Goal: Task Accomplishment & Management: Use online tool/utility

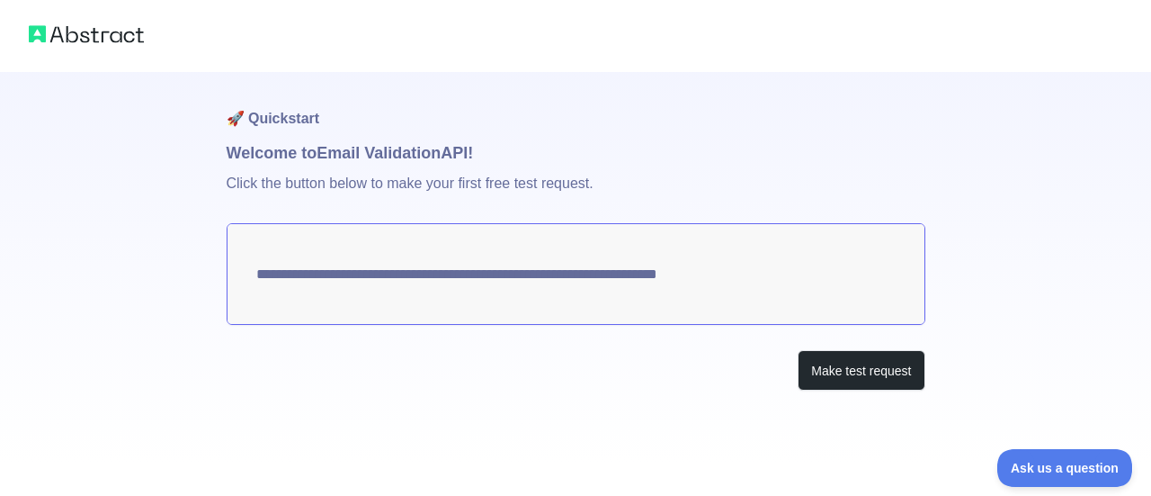
click at [560, 273] on textarea "**********" at bounding box center [576, 274] width 699 height 102
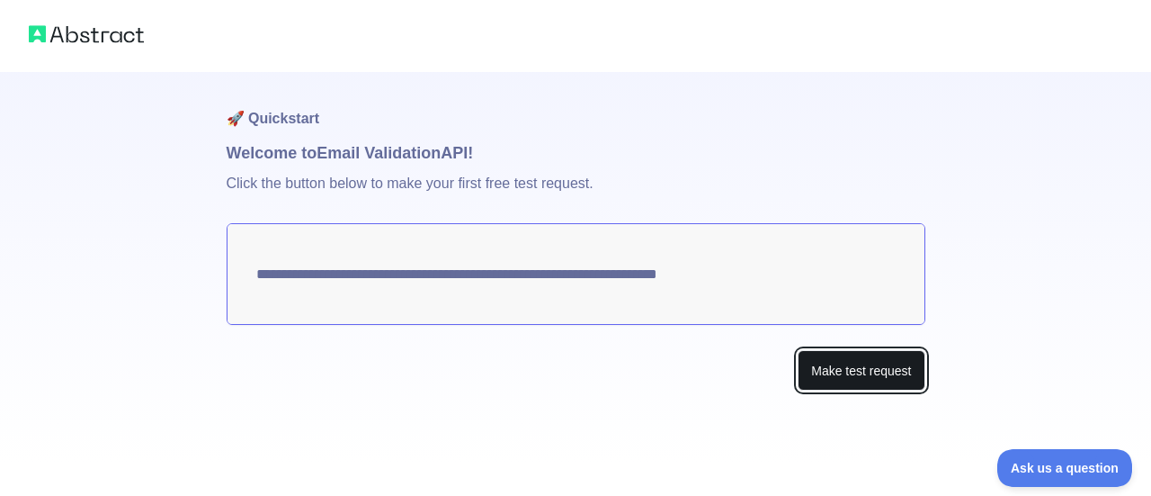
click at [560, 368] on button "Make test request" at bounding box center [861, 370] width 127 height 40
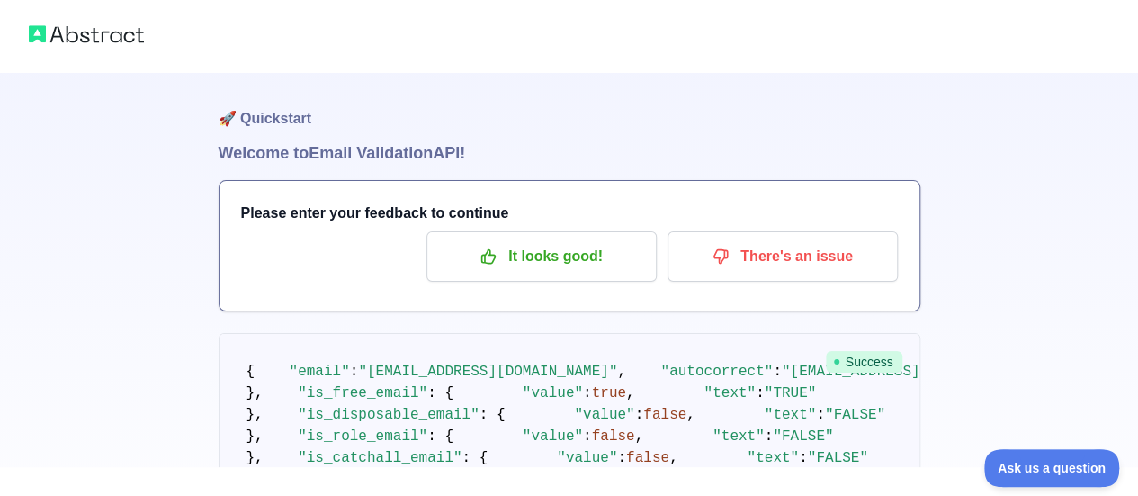
click at [108, 37] on img at bounding box center [86, 34] width 115 height 25
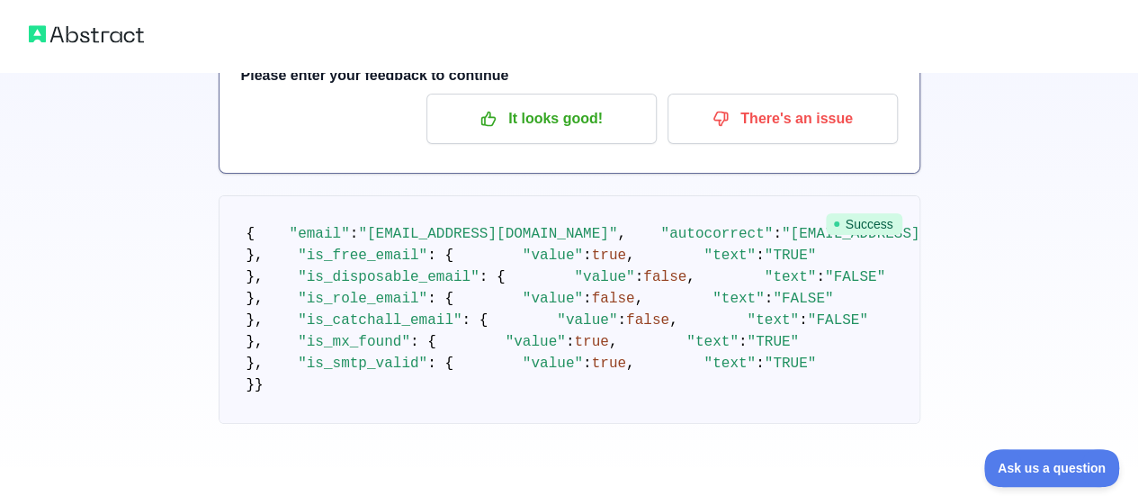
scroll to position [270, 0]
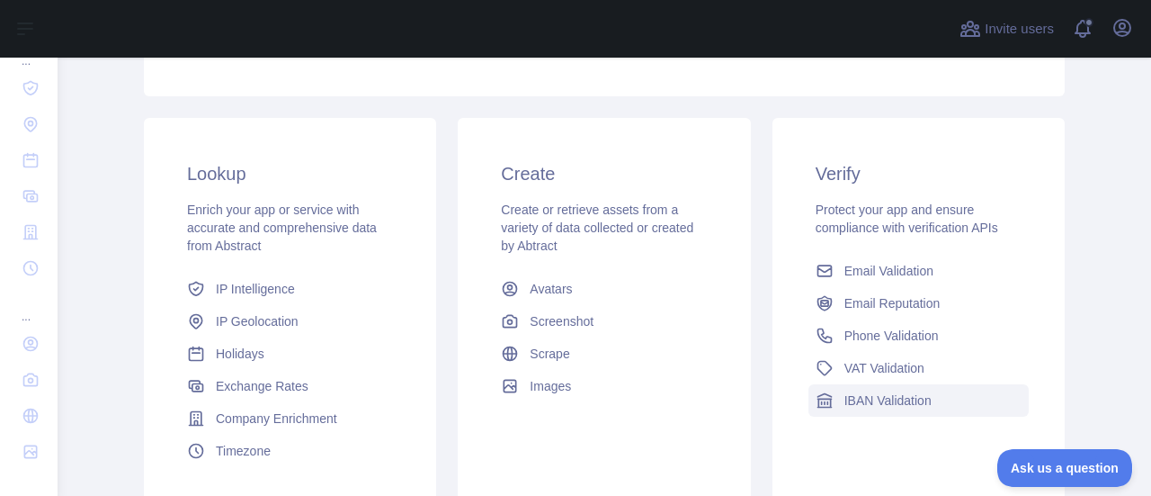
scroll to position [270, 0]
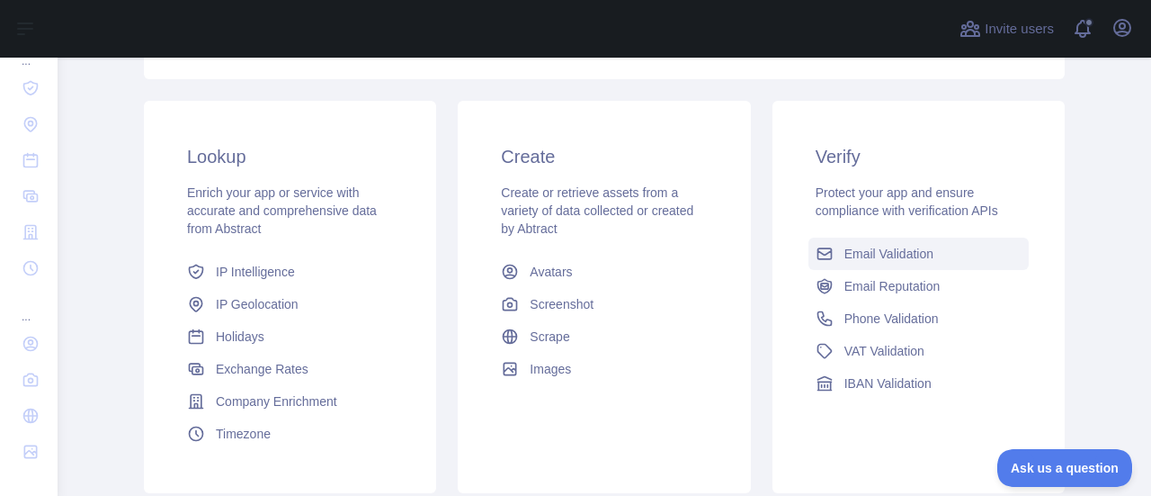
click at [877, 255] on span "Email Validation" at bounding box center [889, 254] width 89 height 18
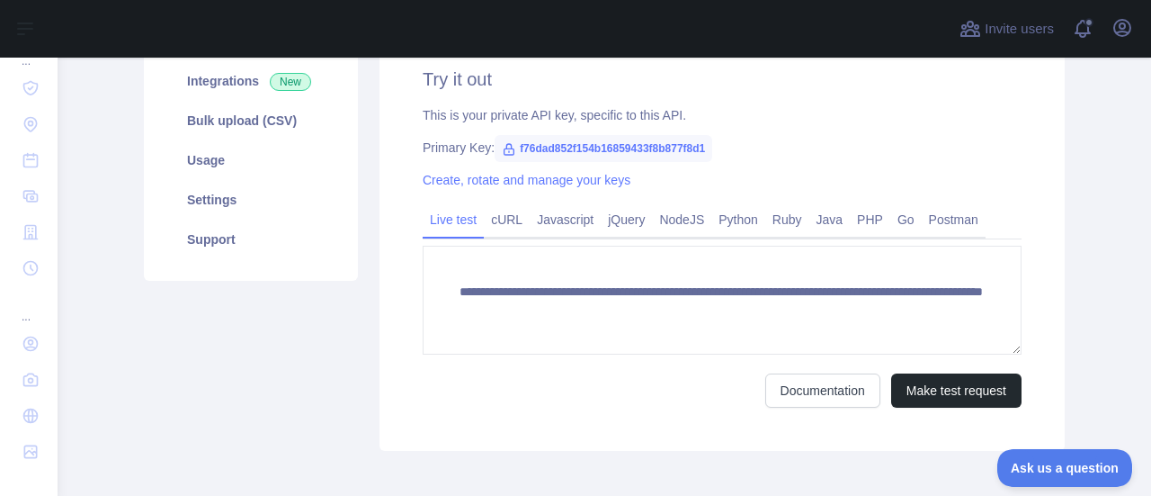
click at [502, 150] on icon at bounding box center [509, 149] width 14 height 14
drag, startPoint x: 699, startPoint y: 150, endPoint x: 508, endPoint y: 149, distance: 190.7
click at [508, 149] on span "f76dad852f154b16859433f8b877f8d1" at bounding box center [604, 148] width 218 height 27
copy span "f76dad852f154b16859433f8b877f8d1"
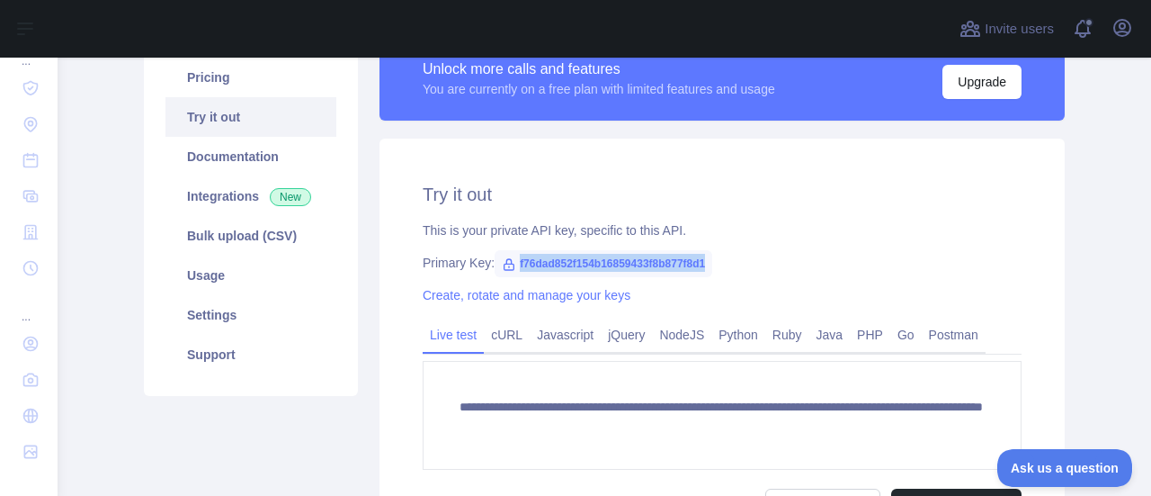
scroll to position [180, 0]
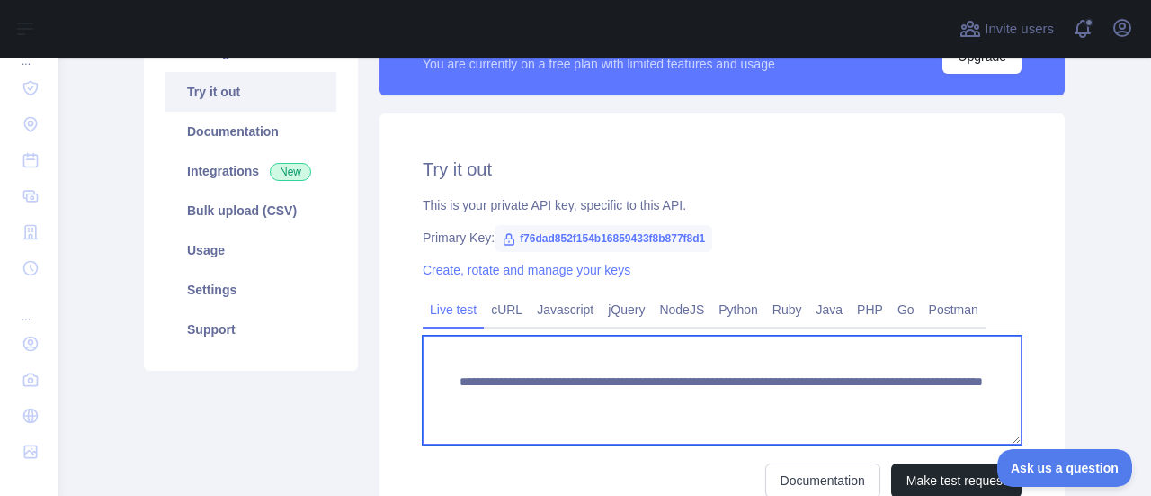
click at [967, 396] on textarea "**********" at bounding box center [722, 390] width 599 height 109
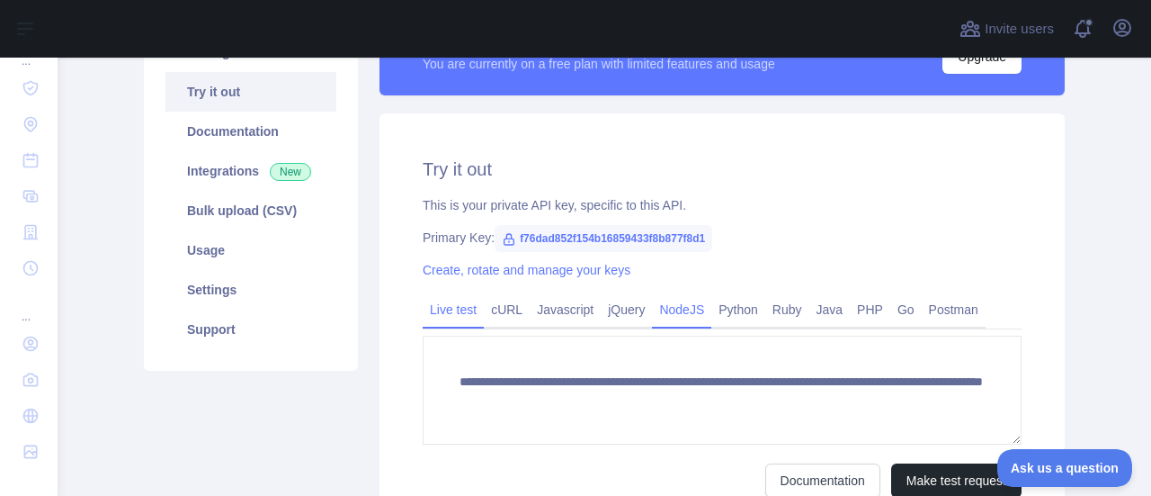
click at [669, 311] on link "NodeJS" at bounding box center [681, 309] width 59 height 29
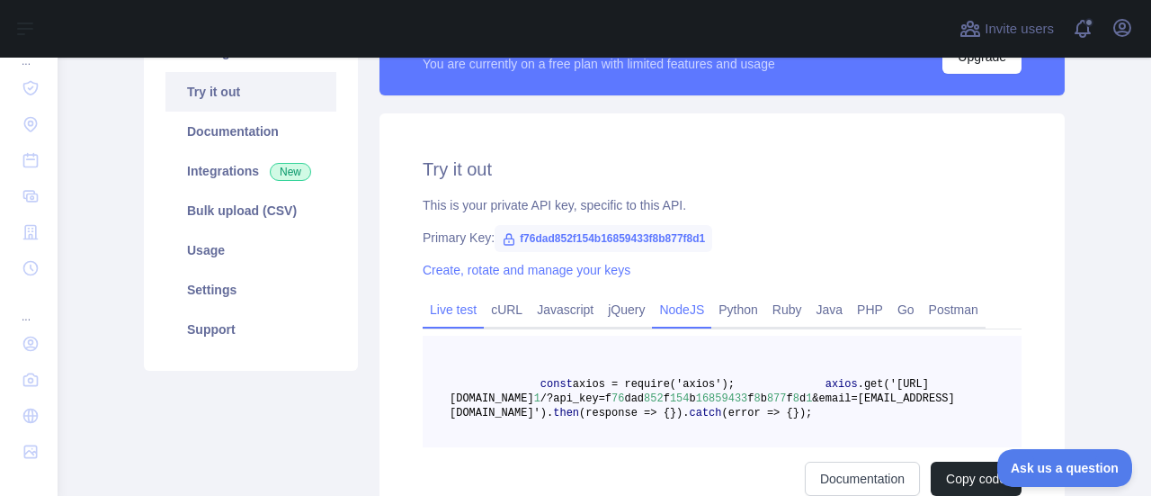
click at [435, 305] on link "Live test" at bounding box center [453, 309] width 61 height 29
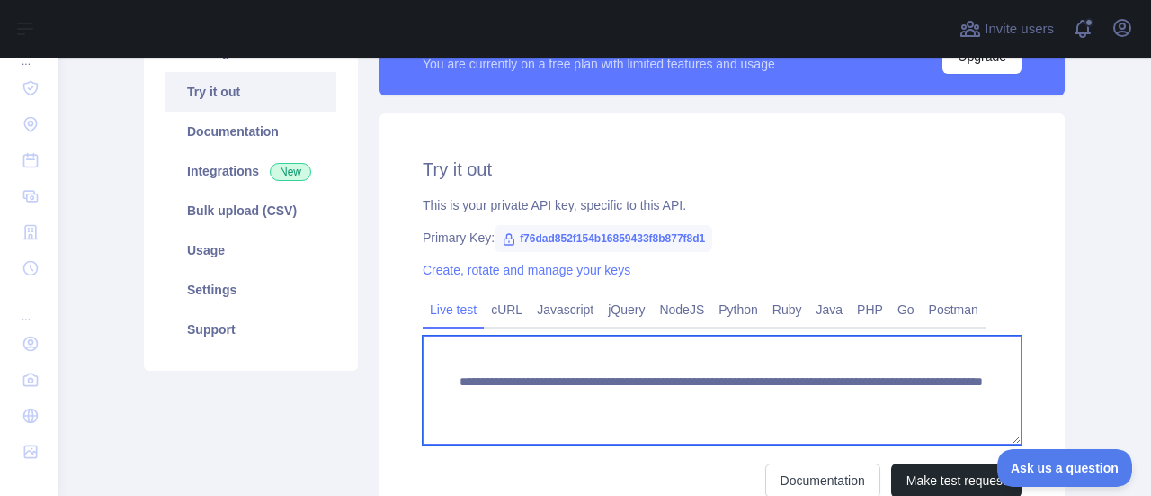
drag, startPoint x: 939, startPoint y: 408, endPoint x: 443, endPoint y: 366, distance: 498.4
click at [443, 366] on textarea "**********" at bounding box center [722, 390] width 599 height 109
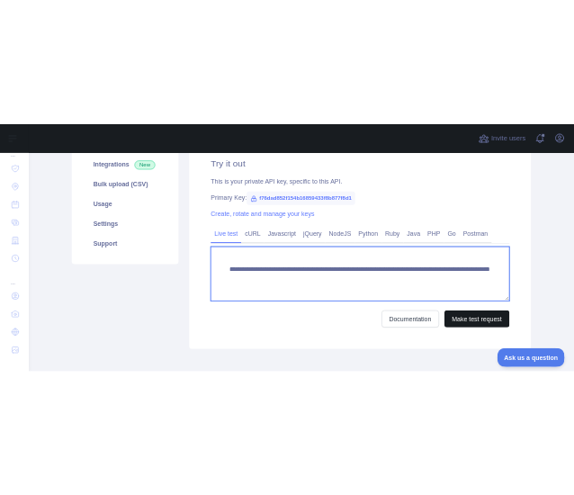
scroll to position [356, 0]
